Goal: Information Seeking & Learning: Learn about a topic

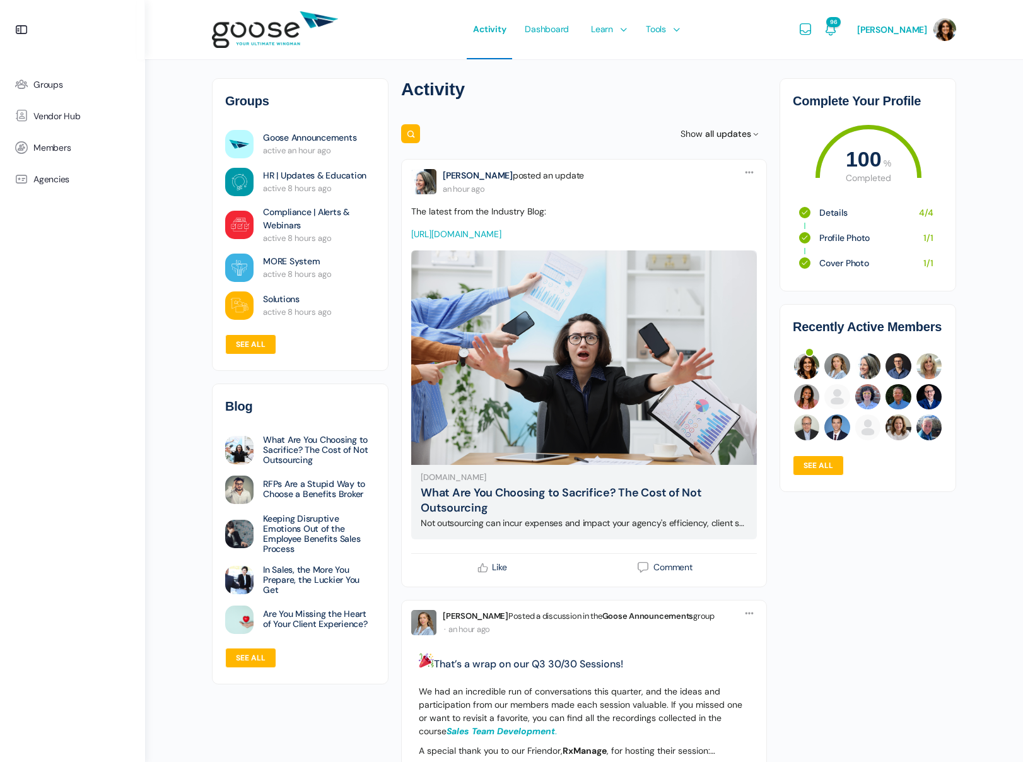
click at [446, 235] on link "[URL][DOMAIN_NAME]" at bounding box center [456, 233] width 90 height 11
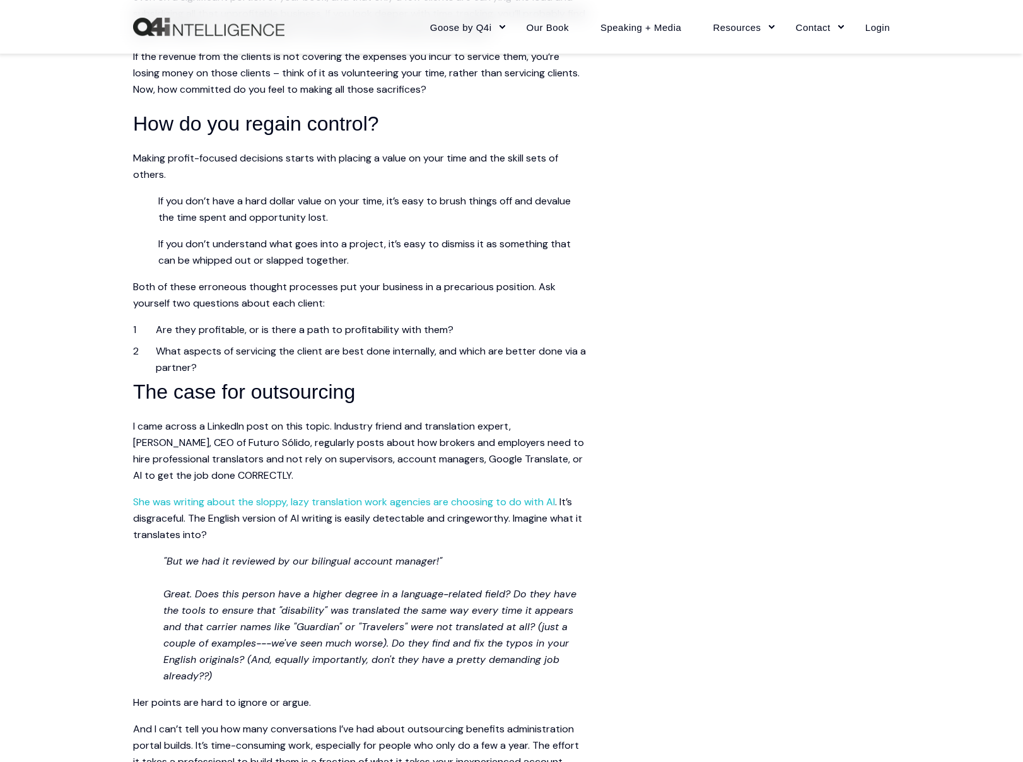
scroll to position [1294, 0]
